Goal: Information Seeking & Learning: Understand process/instructions

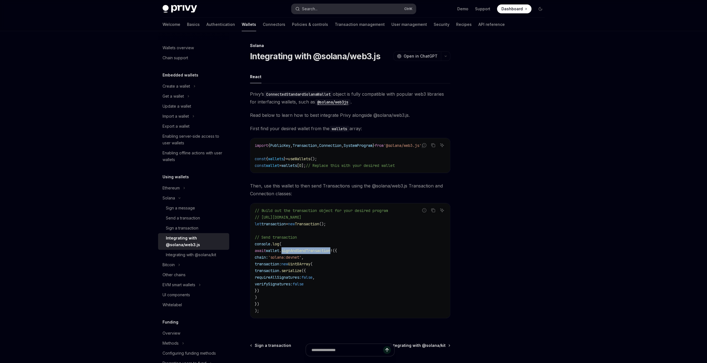
click at [327, 6] on button "Search... Ctrl K" at bounding box center [353, 9] width 124 height 10
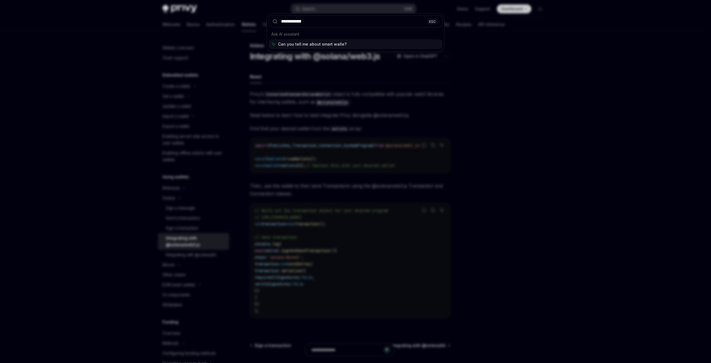
type input "**********"
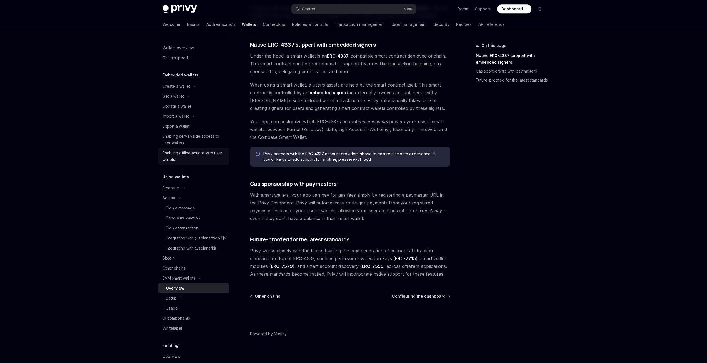
scroll to position [225, 0]
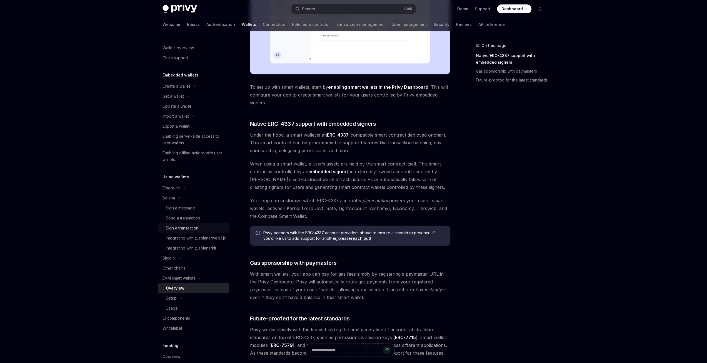
click at [196, 226] on div "Sign a transaction" at bounding box center [182, 227] width 33 height 7
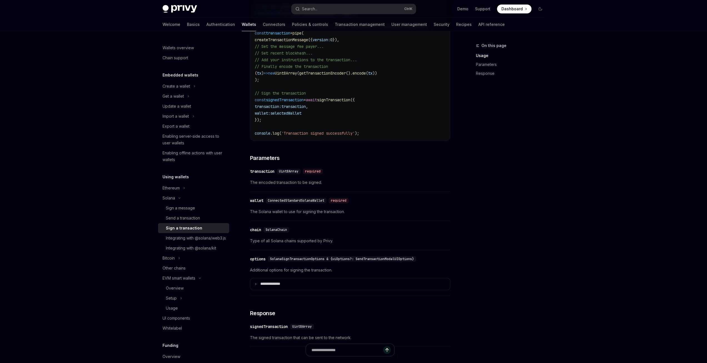
scroll to position [383, 0]
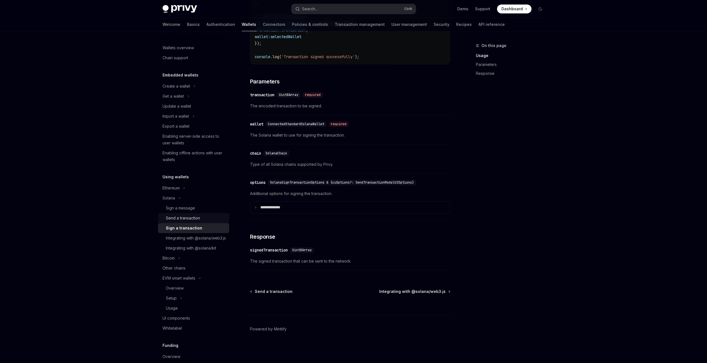
click at [184, 220] on div "Send a transaction" at bounding box center [183, 217] width 34 height 7
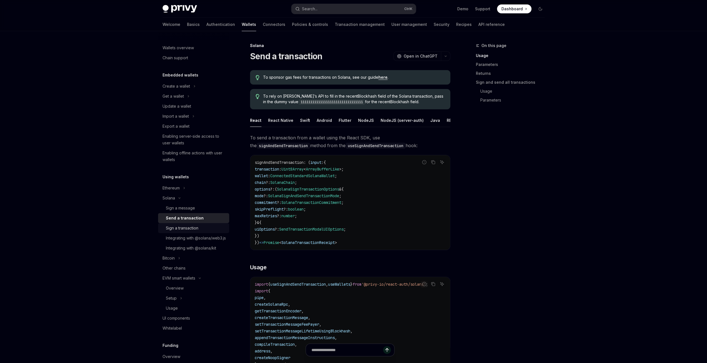
click at [187, 229] on div "Sign a transaction" at bounding box center [182, 227] width 33 height 7
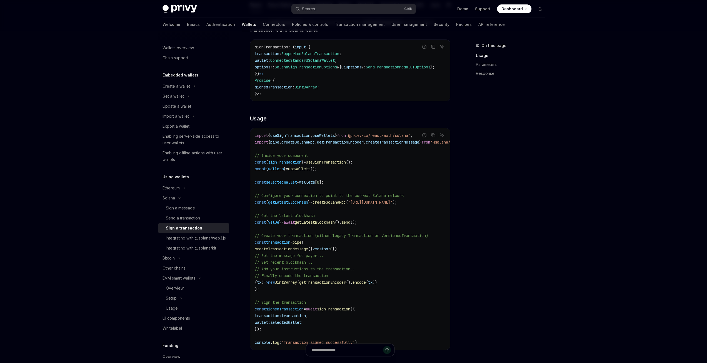
scroll to position [167, 0]
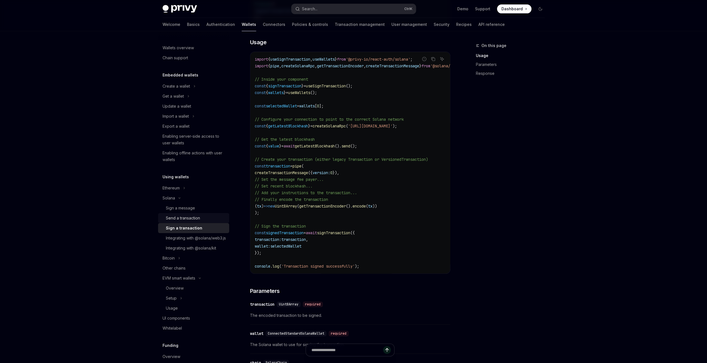
click at [190, 219] on div "Send a transaction" at bounding box center [183, 217] width 34 height 7
type textarea "*"
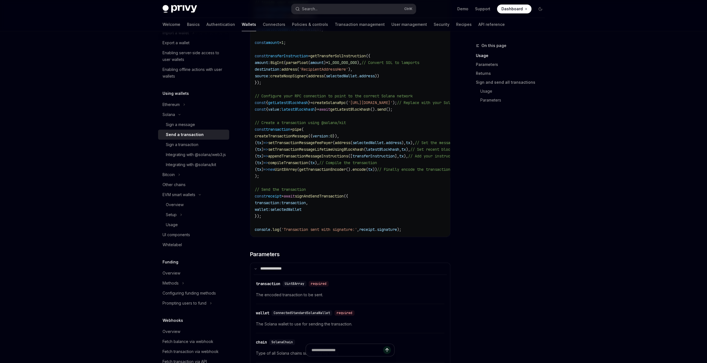
scroll to position [417, 0]
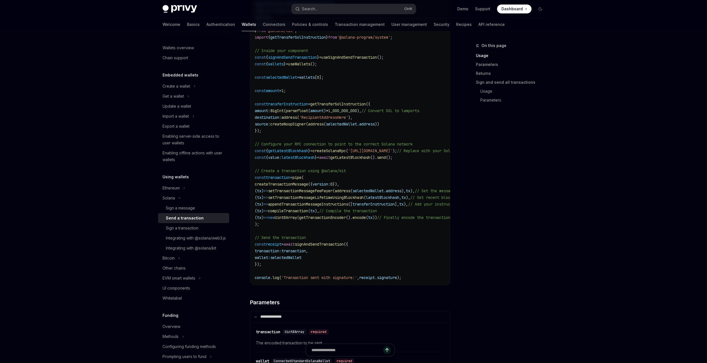
scroll to position [250, 0]
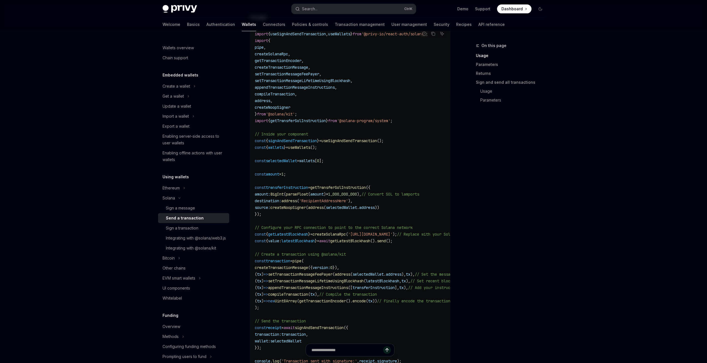
click at [345, 236] on span "createSolanaRpc" at bounding box center [329, 233] width 33 height 5
click at [339, 236] on span "createSolanaRpc" at bounding box center [329, 233] width 33 height 5
click at [342, 169] on code "import { useSignAndSendTransaction , useWallets } from '@privy-io/react-auth/so…" at bounding box center [386, 197] width 262 height 333
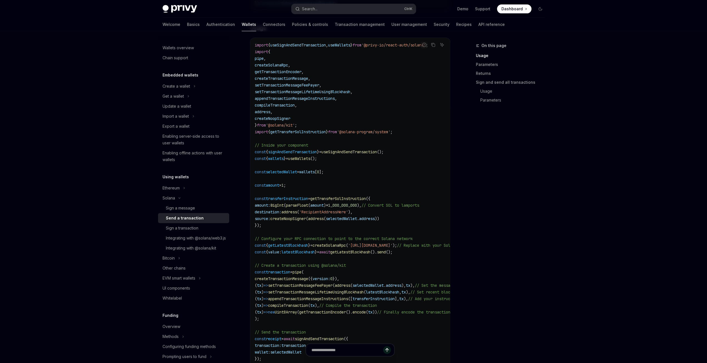
scroll to position [167, 0]
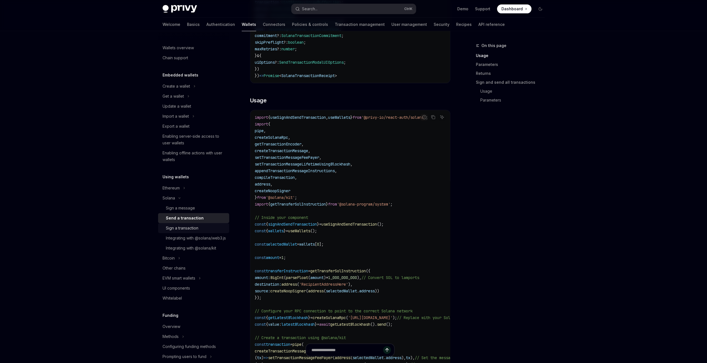
click at [190, 229] on div "Sign a transaction" at bounding box center [182, 227] width 33 height 7
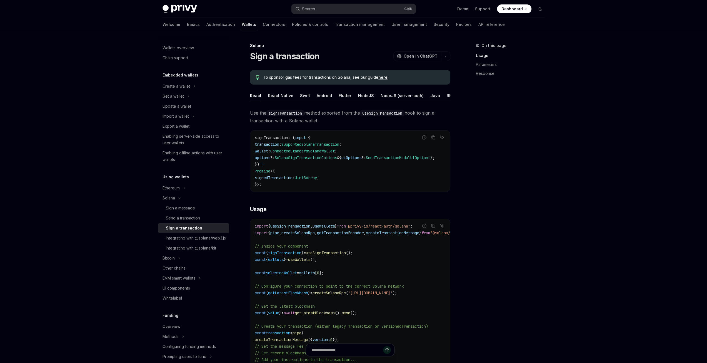
scroll to position [83, 0]
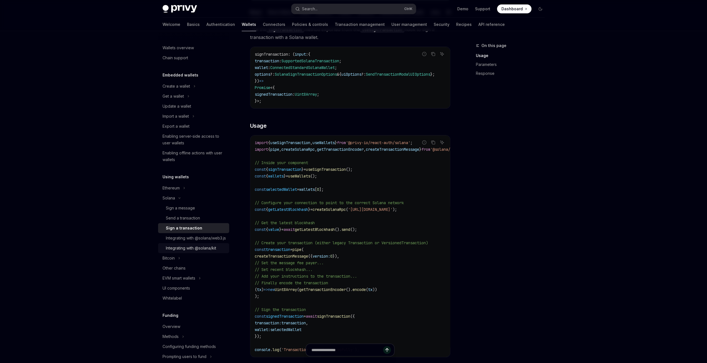
click at [183, 251] on div "Integrating with @solana/kit" at bounding box center [191, 247] width 50 height 7
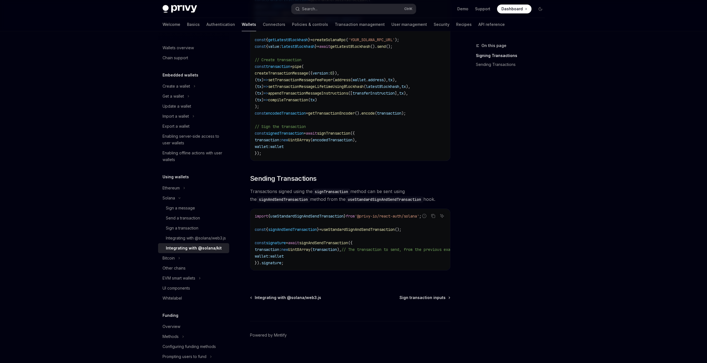
scroll to position [356, 0]
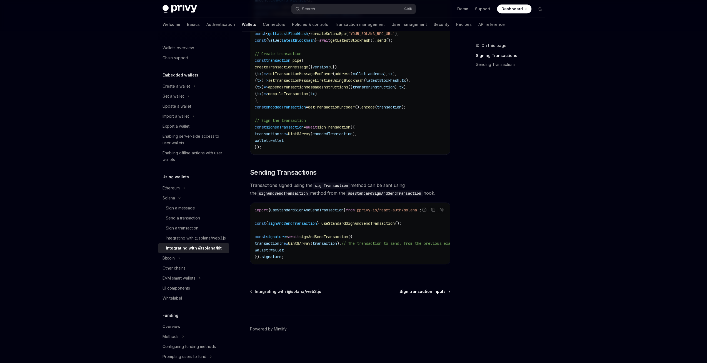
click at [428, 293] on span "Sign transaction inputs" at bounding box center [423, 291] width 46 height 6
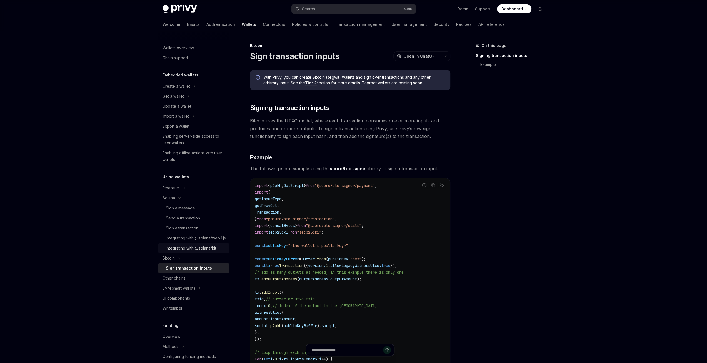
click at [199, 251] on div "Integrating with @solana/kit" at bounding box center [191, 247] width 50 height 7
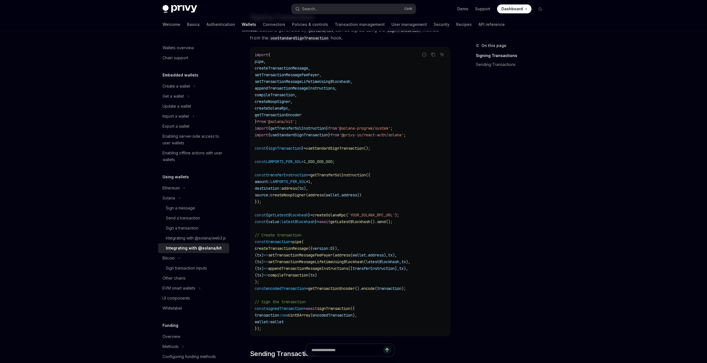
scroll to position [250, 0]
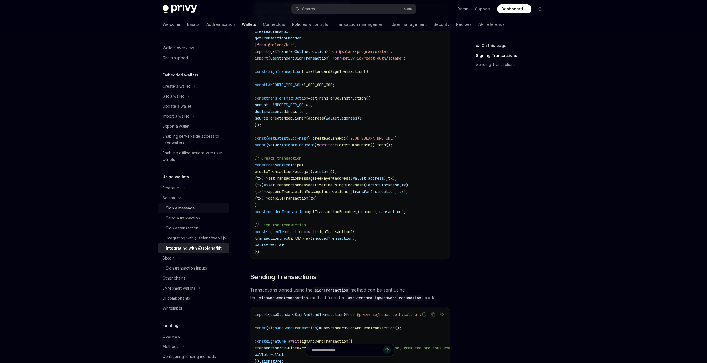
click at [187, 209] on div "Sign a message" at bounding box center [180, 207] width 29 height 7
type textarea "*"
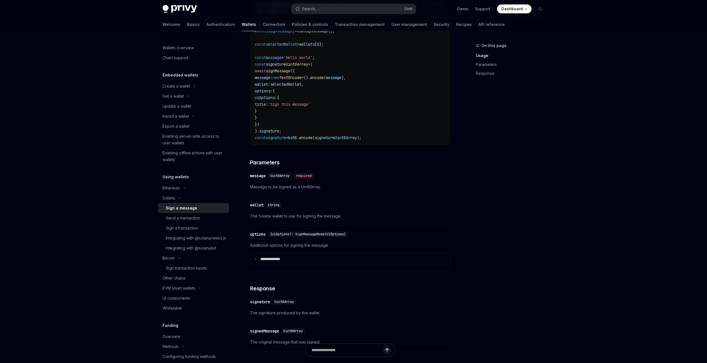
scroll to position [319, 0]
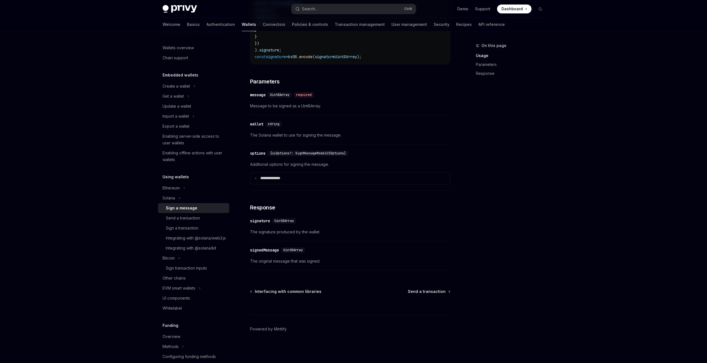
click at [581, 139] on div "Privy Docs home page Search... Ctrl K Demo Support Dashboard Dashboard Search..…" at bounding box center [353, 23] width 707 height 680
